Goal: Task Accomplishment & Management: Manage account settings

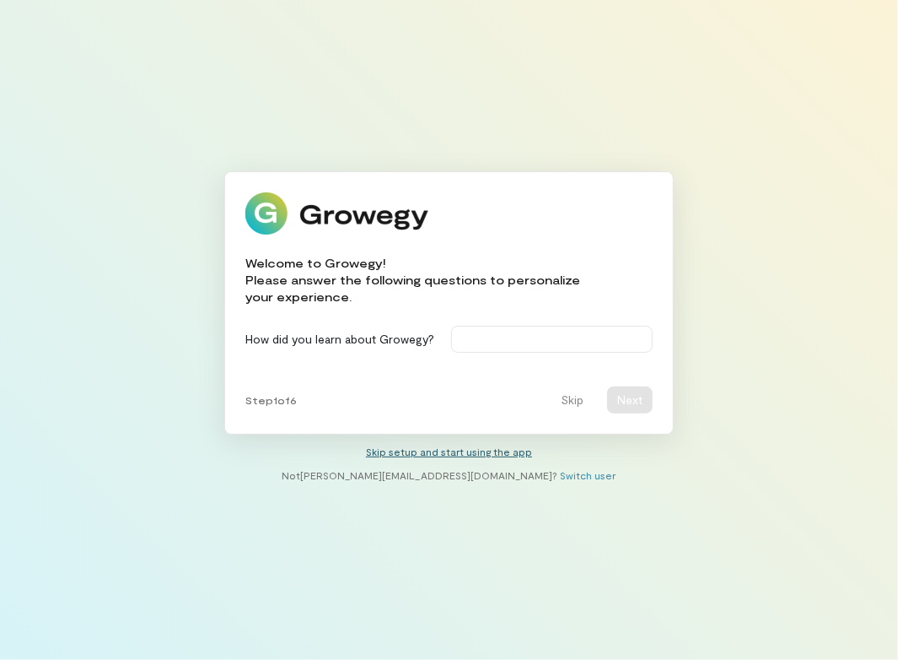
click at [408, 453] on link "Skip setup and start using the app" at bounding box center [449, 451] width 166 height 12
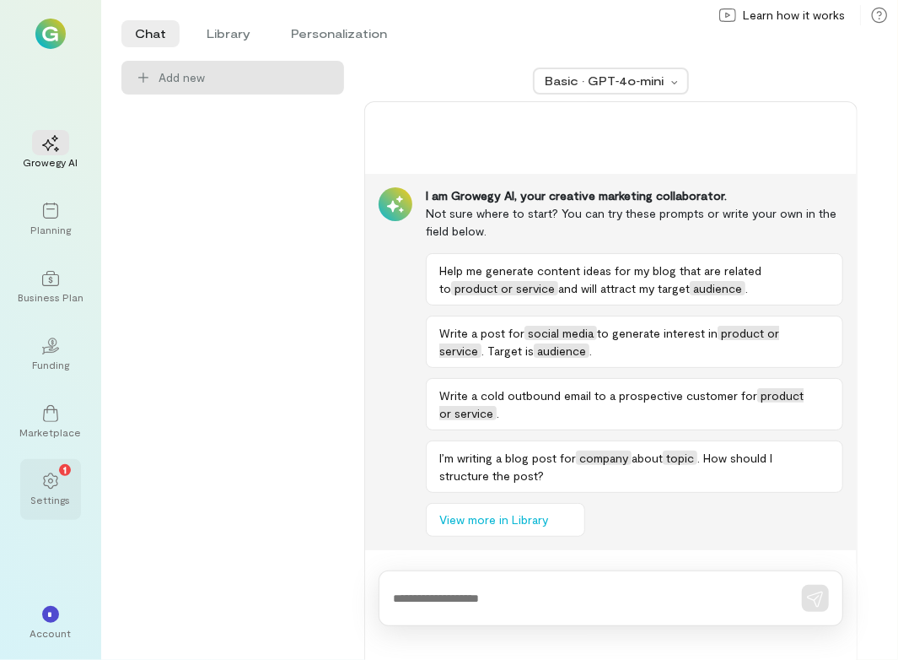
click at [51, 493] on div "Settings" at bounding box center [51, 499] width 40 height 13
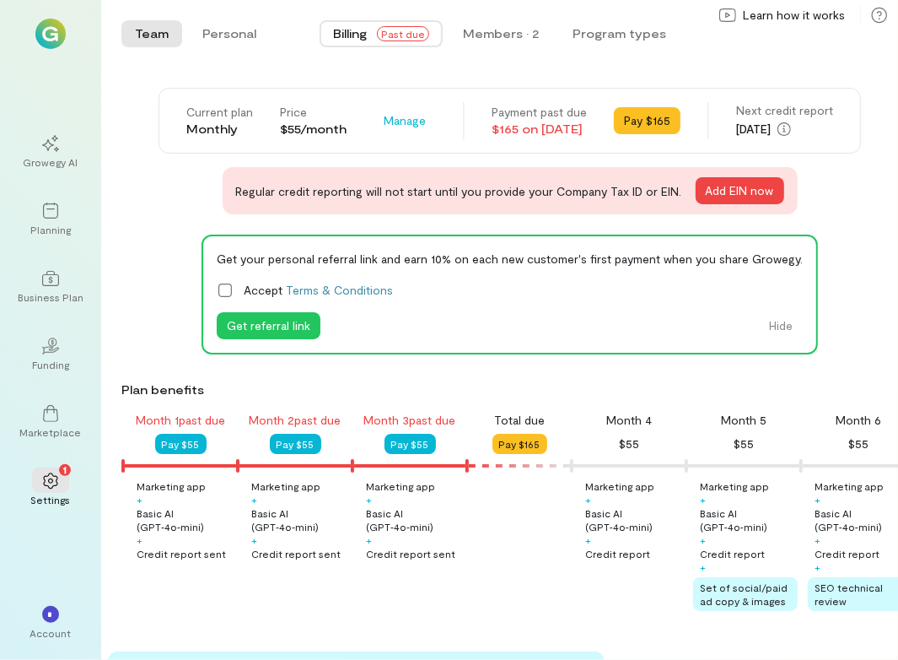
scroll to position [0, 172]
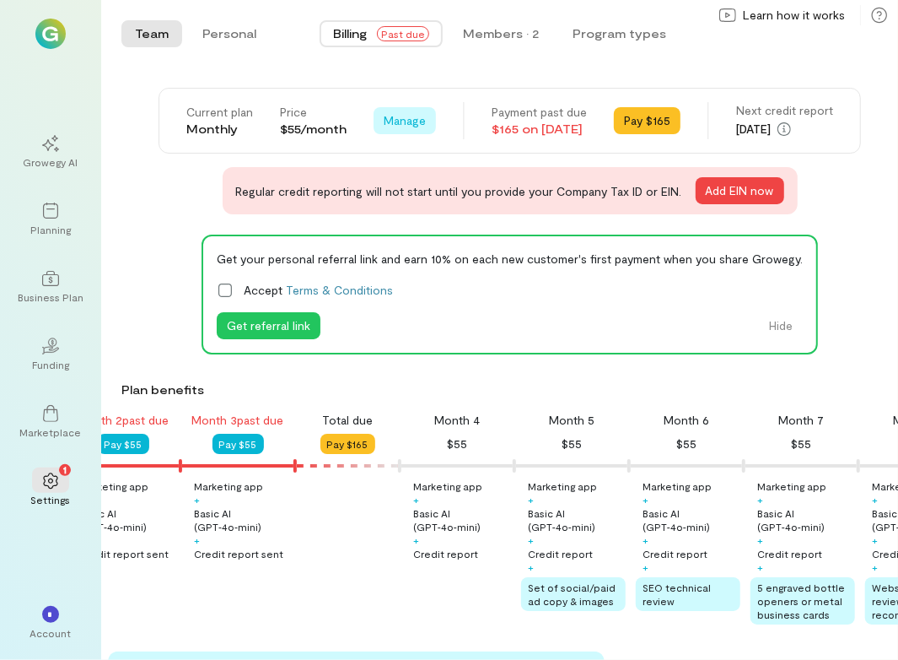
click at [401, 121] on span "Manage" at bounding box center [405, 120] width 42 height 17
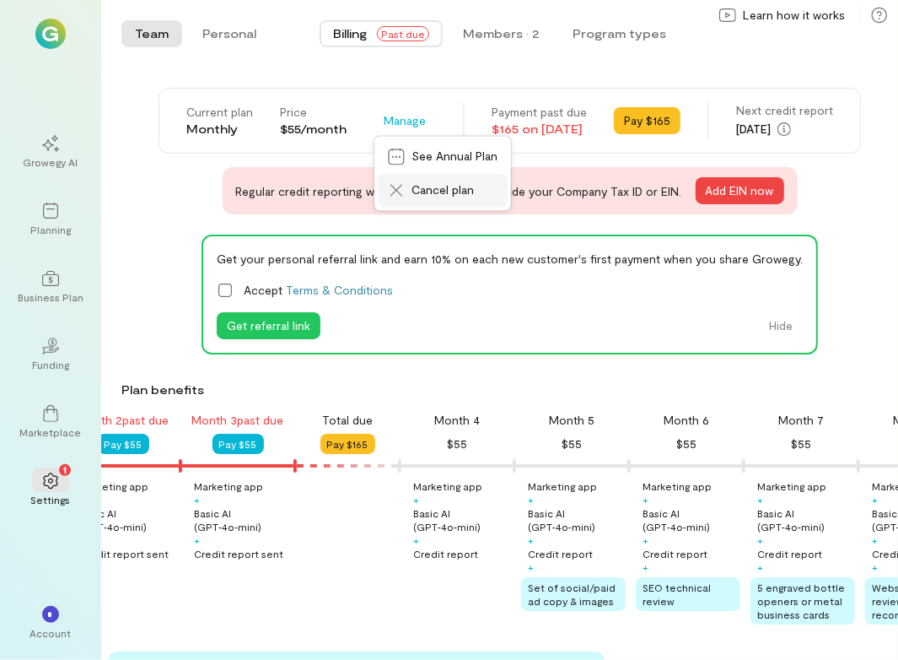
click at [425, 189] on span "Cancel plan" at bounding box center [455, 190] width 86 height 17
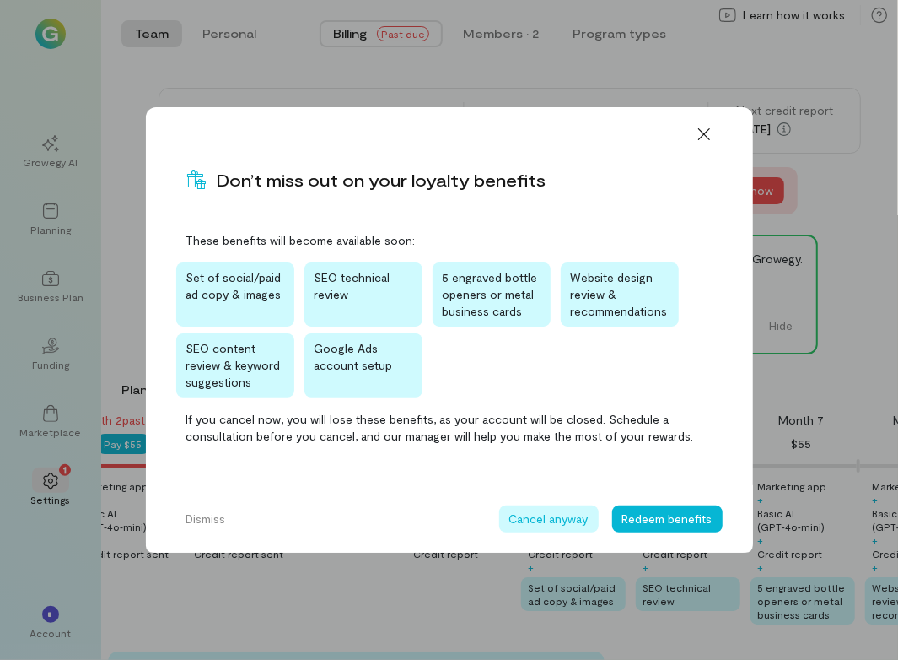
click at [562, 526] on button "Cancel anyway" at bounding box center [549, 518] width 100 height 27
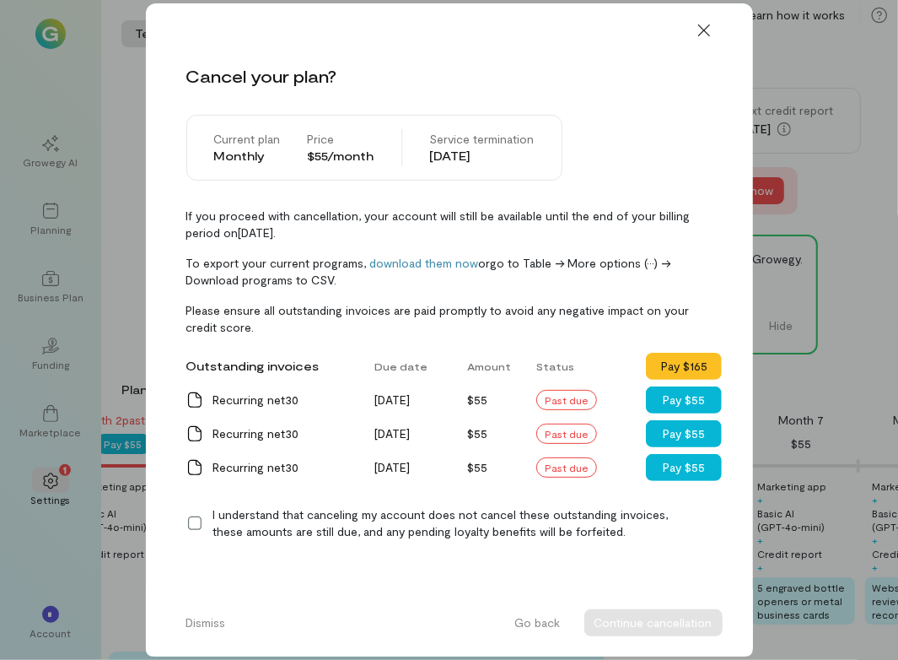
click at [200, 523] on icon at bounding box center [194, 523] width 17 height 17
click at [701, 620] on button "Continue cancellation" at bounding box center [654, 622] width 138 height 27
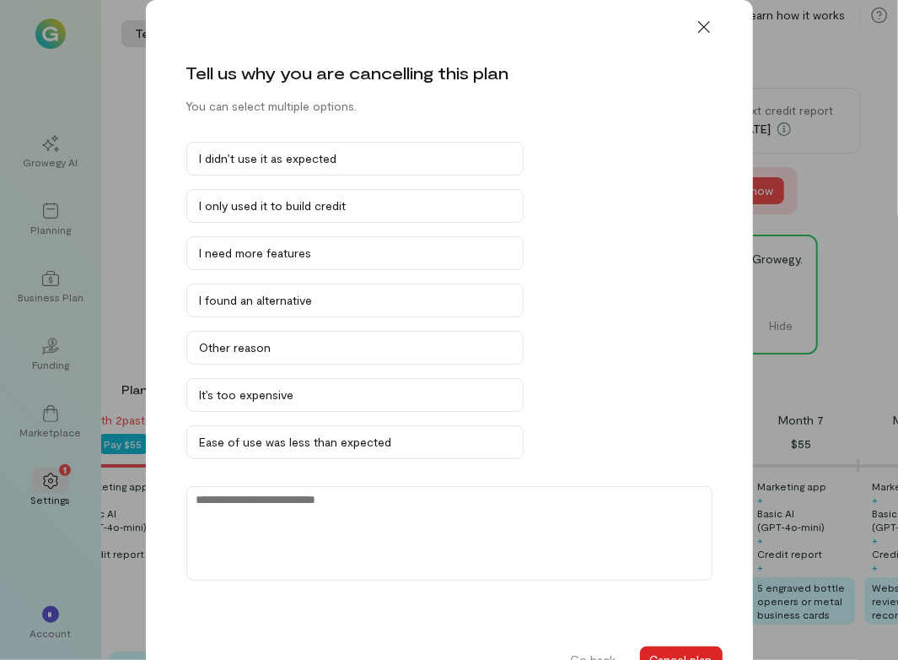
click at [703, 652] on button "Cancel plan" at bounding box center [681, 659] width 83 height 27
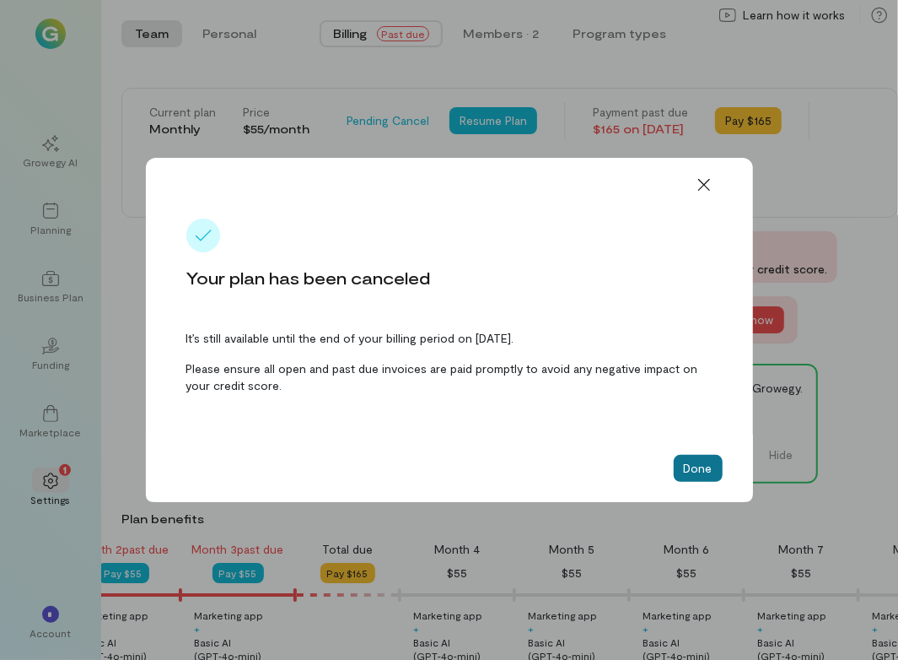
click at [684, 457] on button "Done" at bounding box center [698, 468] width 49 height 27
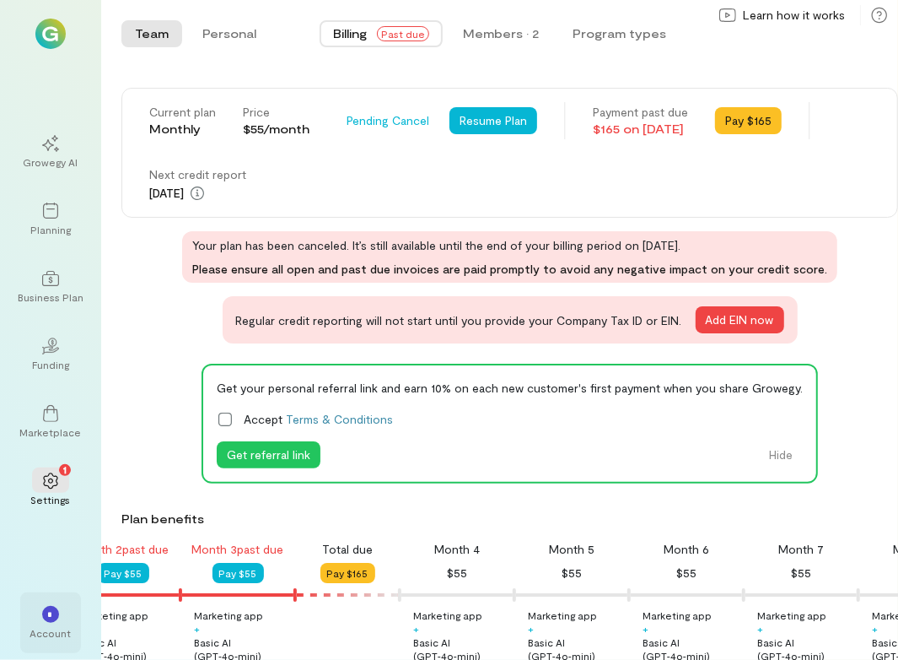
click at [62, 613] on div "*" at bounding box center [50, 613] width 37 height 25
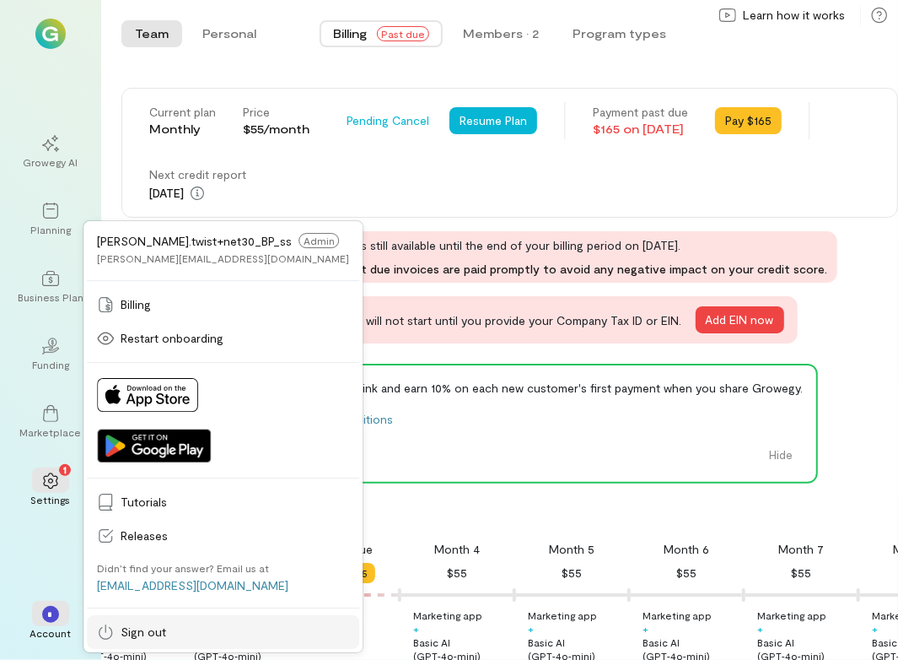
click at [137, 628] on span "Sign out" at bounding box center [235, 631] width 229 height 17
